Goal: Information Seeking & Learning: Understand process/instructions

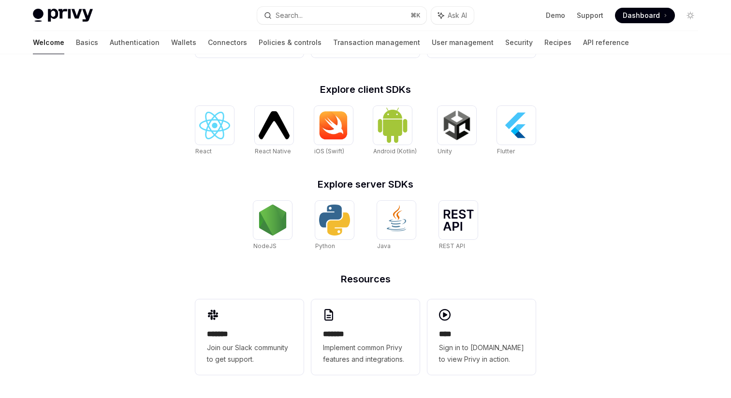
scroll to position [370, 0]
click at [263, 233] on img at bounding box center [272, 220] width 31 height 31
click at [333, 48] on link "Transaction management" at bounding box center [376, 42] width 87 height 23
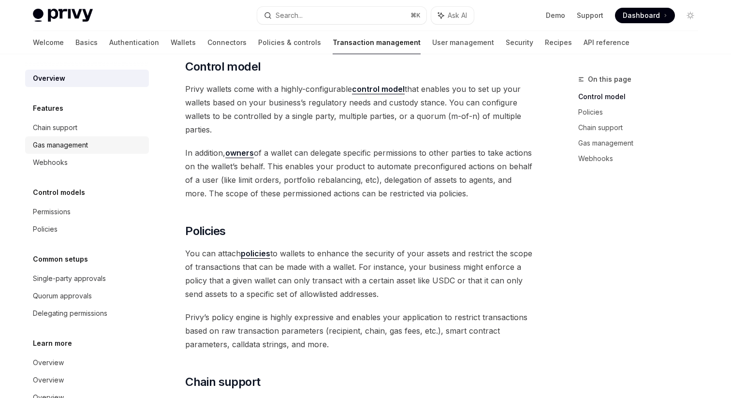
scroll to position [130, 0]
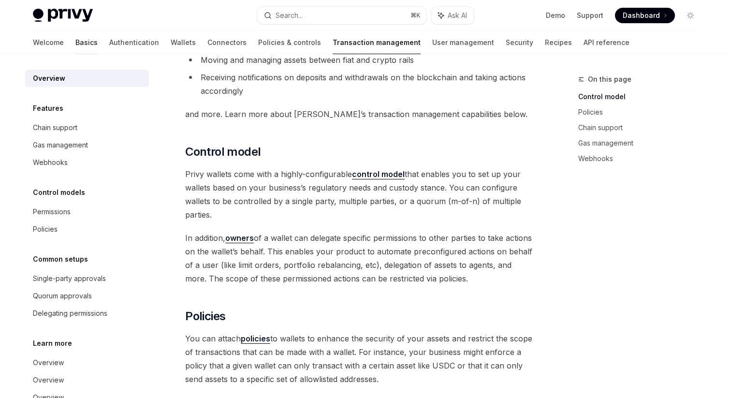
click at [75, 41] on link "Basics" at bounding box center [86, 42] width 22 height 23
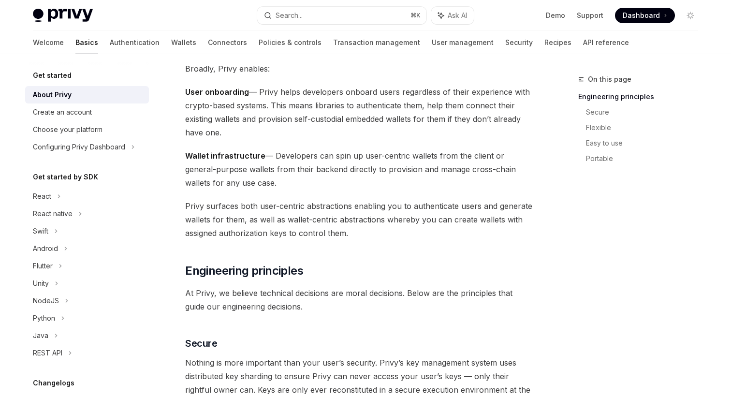
scroll to position [122, 0]
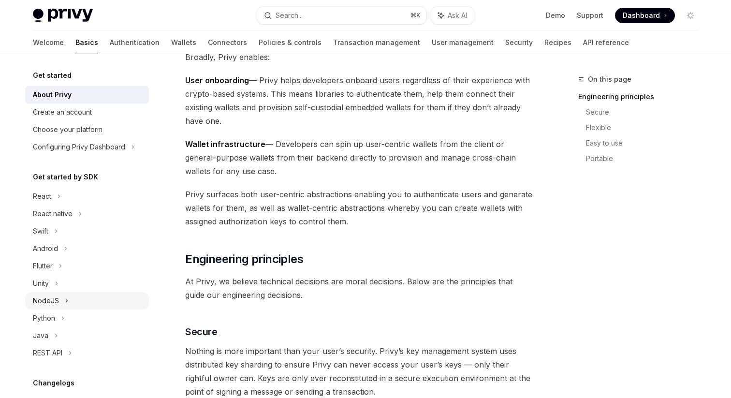
click at [59, 302] on div "NodeJS" at bounding box center [87, 300] width 124 height 17
type textarea "*"
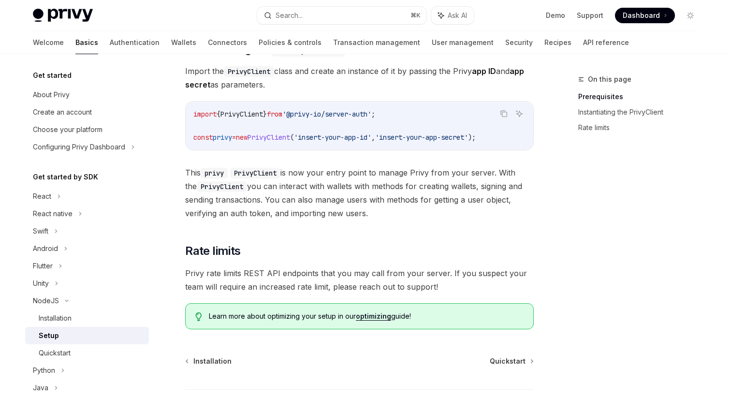
scroll to position [256, 0]
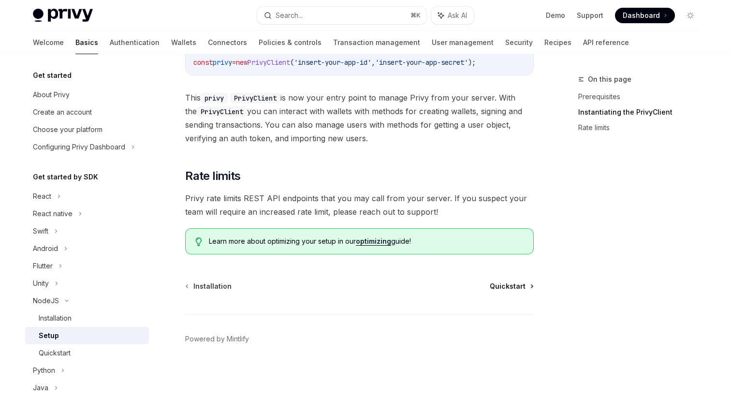
click at [514, 288] on span "Quickstart" at bounding box center [508, 286] width 36 height 10
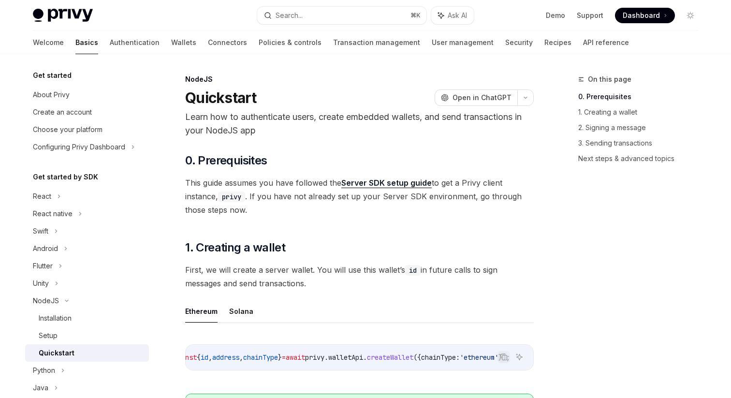
type textarea "*"
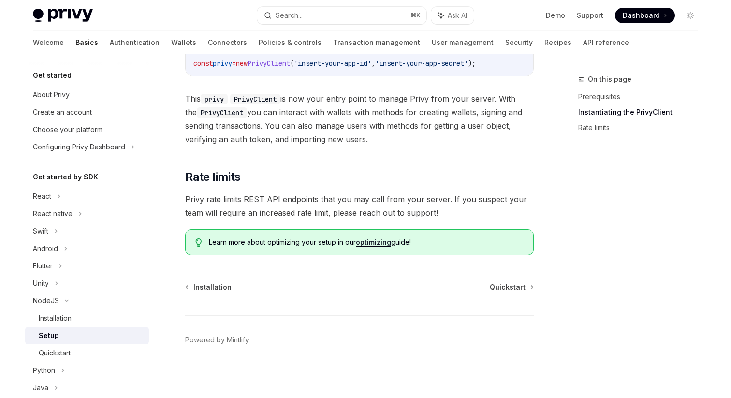
scroll to position [256, 0]
